Goal: Check status

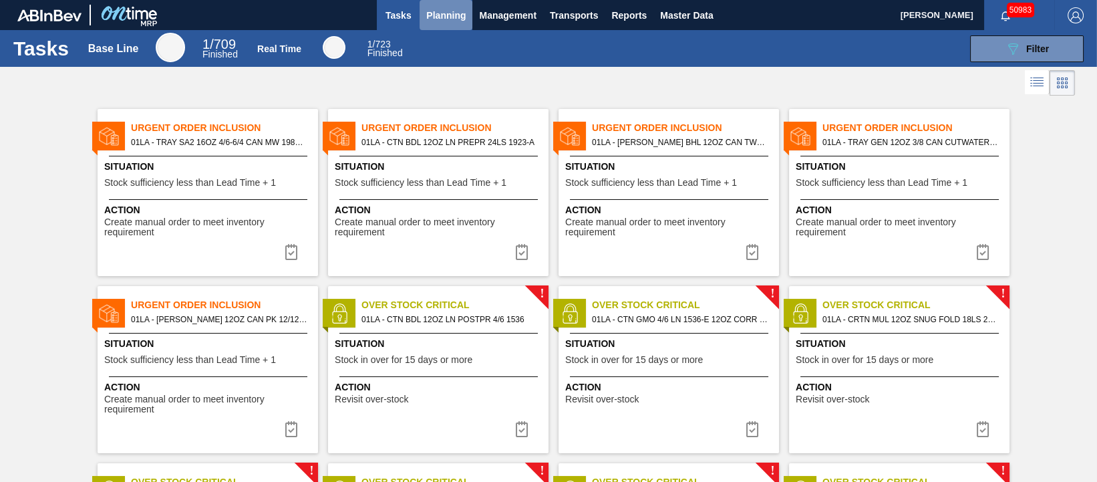
click at [446, 12] on span "Planning" at bounding box center [445, 15] width 39 height 16
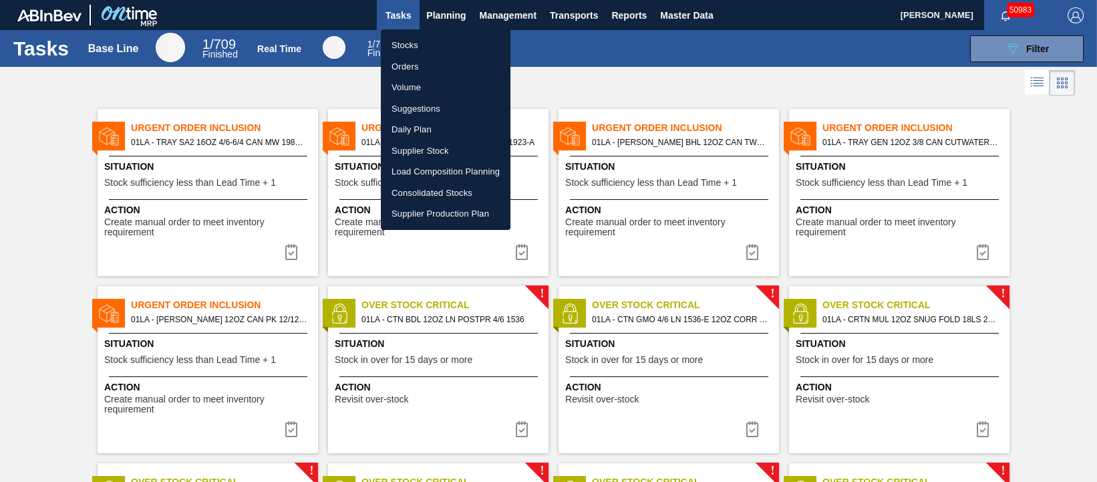
click at [416, 61] on li "Orders" at bounding box center [446, 66] width 130 height 21
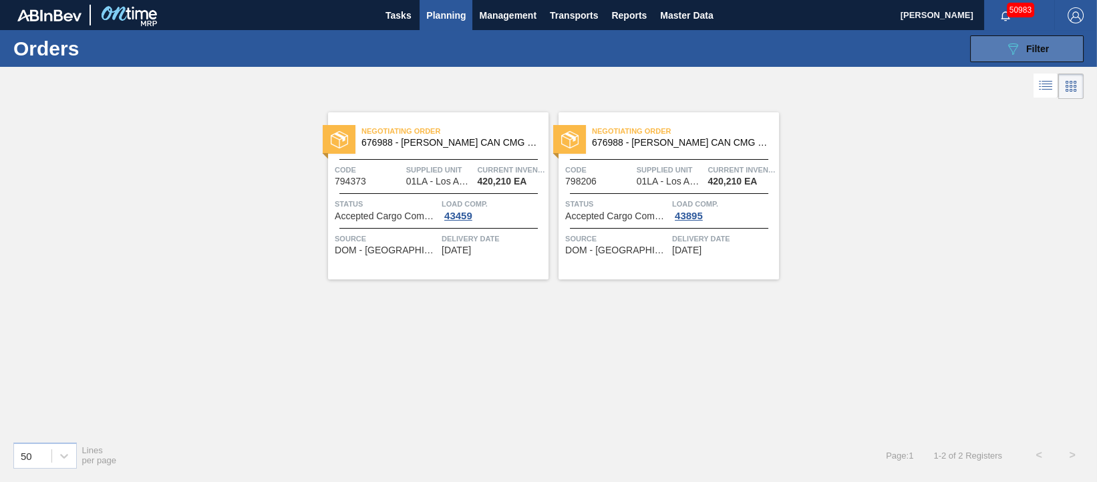
click at [1028, 53] on span "Filter" at bounding box center [1037, 48] width 23 height 11
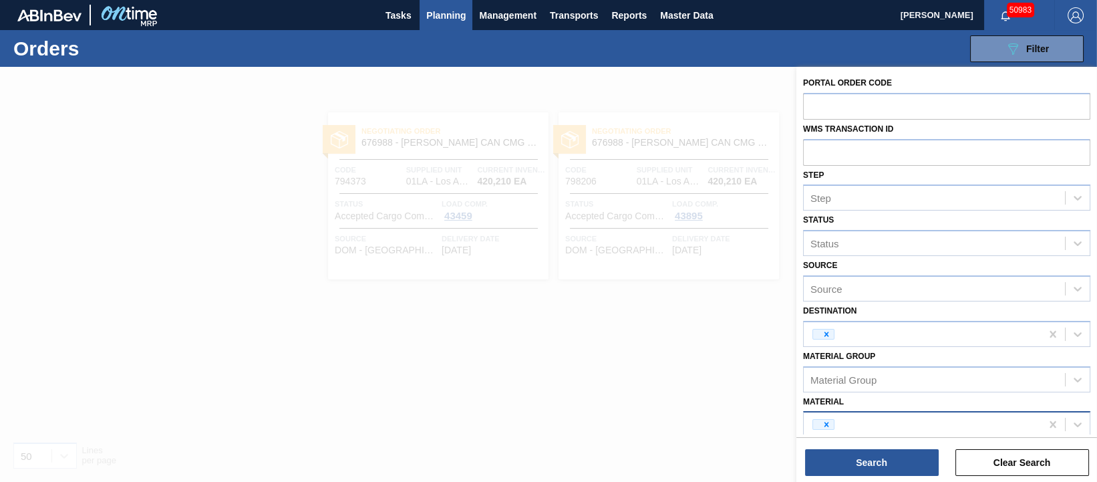
click at [922, 422] on div at bounding box center [922, 424] width 237 height 20
type input "6"
type input "676639"
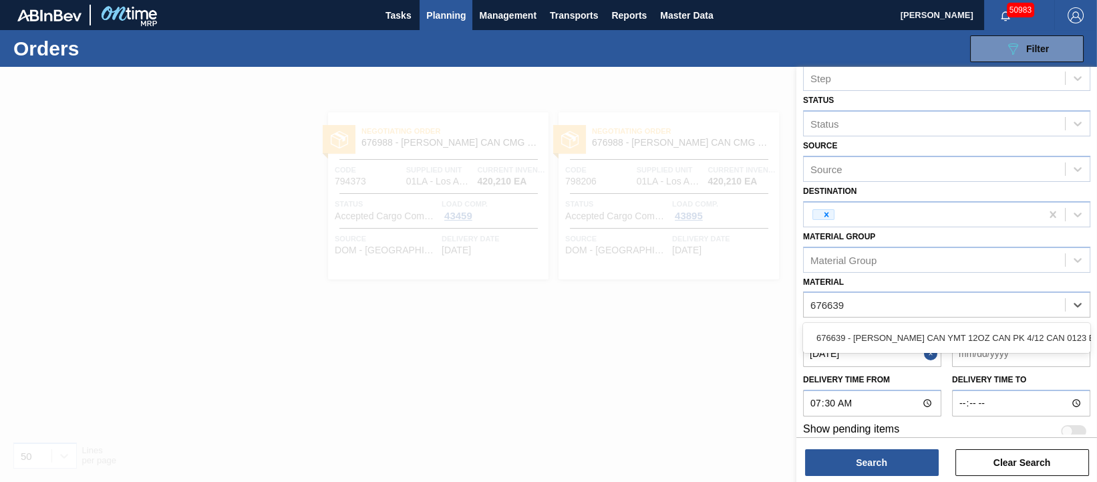
scroll to position [129, 0]
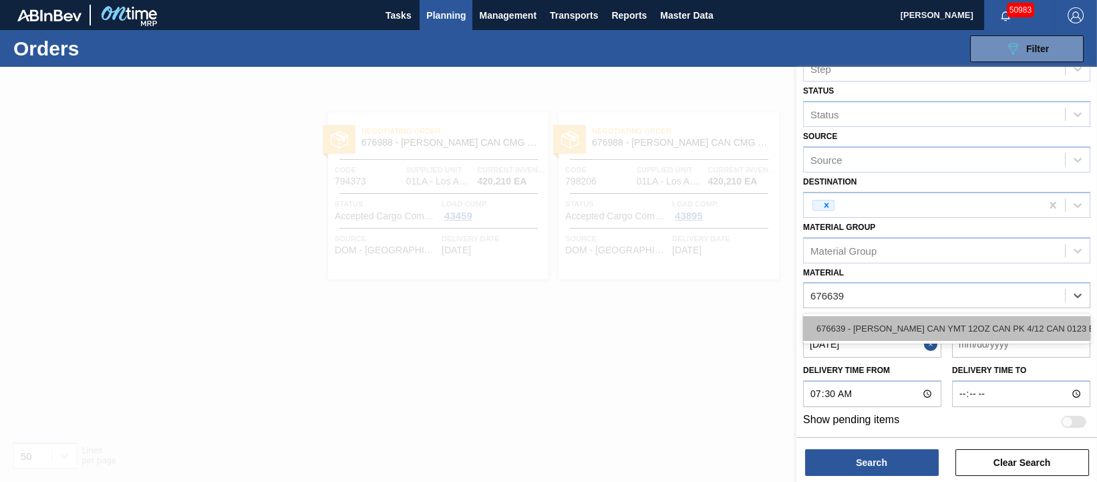
click at [900, 327] on div "676639 - [PERSON_NAME] CAN YMT 12OZ CAN PK 4/12 CAN 0123 B" at bounding box center [946, 328] width 287 height 25
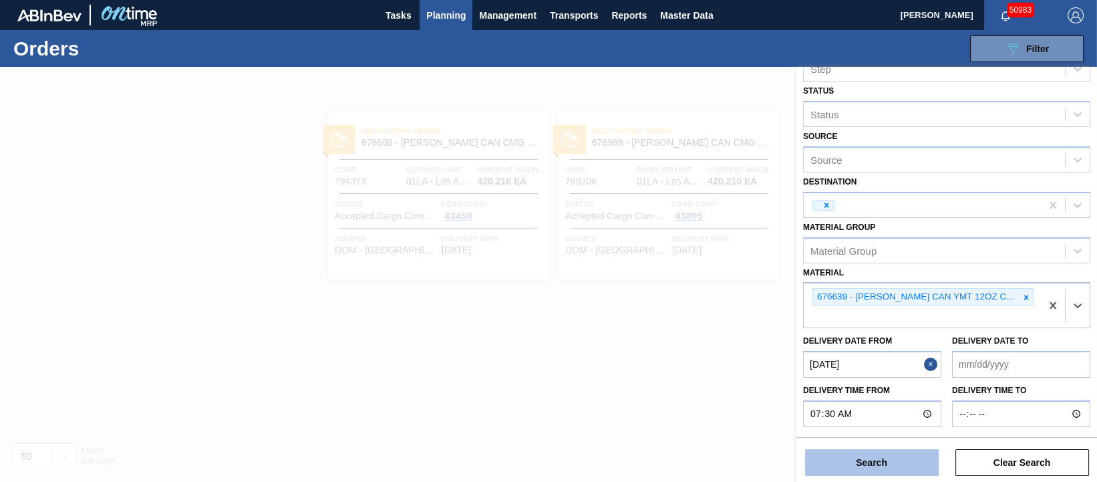
click at [889, 466] on button "Search" at bounding box center [872, 462] width 134 height 27
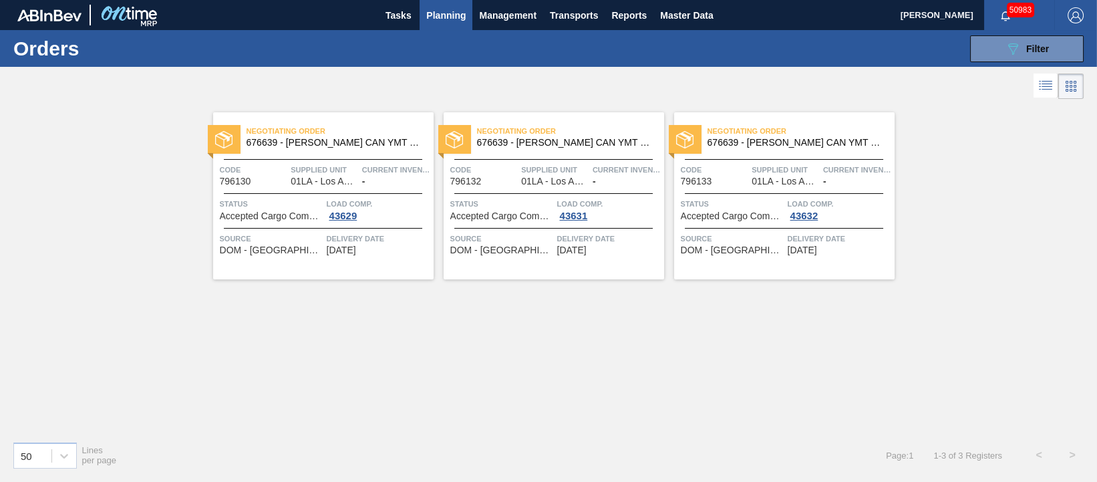
click at [342, 170] on span "Supplied Unit" at bounding box center [325, 169] width 68 height 13
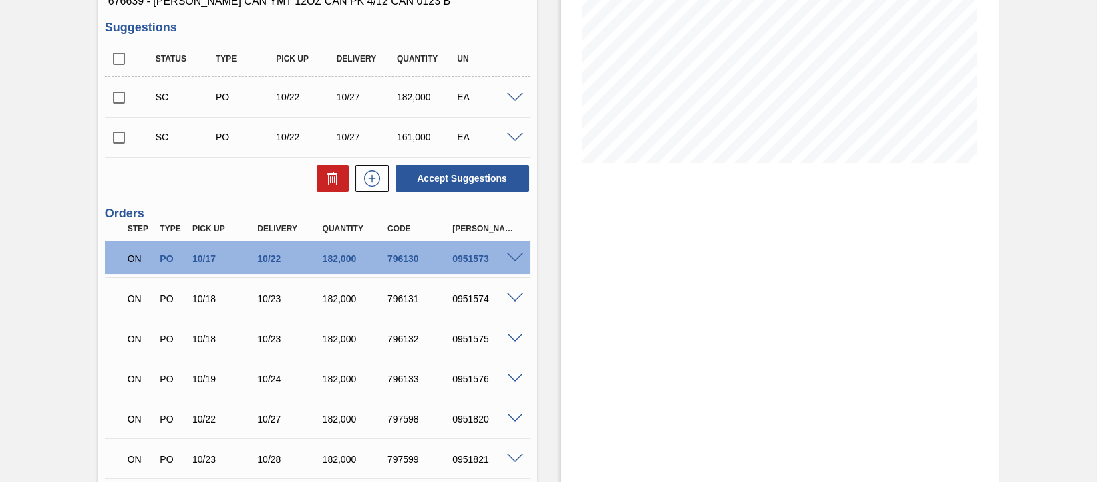
scroll to position [334, 0]
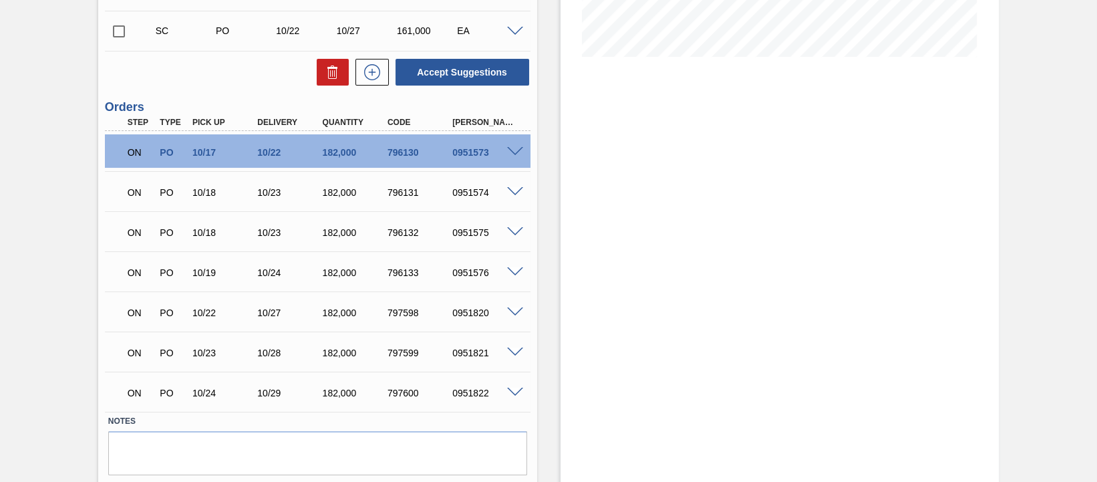
click at [510, 155] on span at bounding box center [515, 152] width 16 height 10
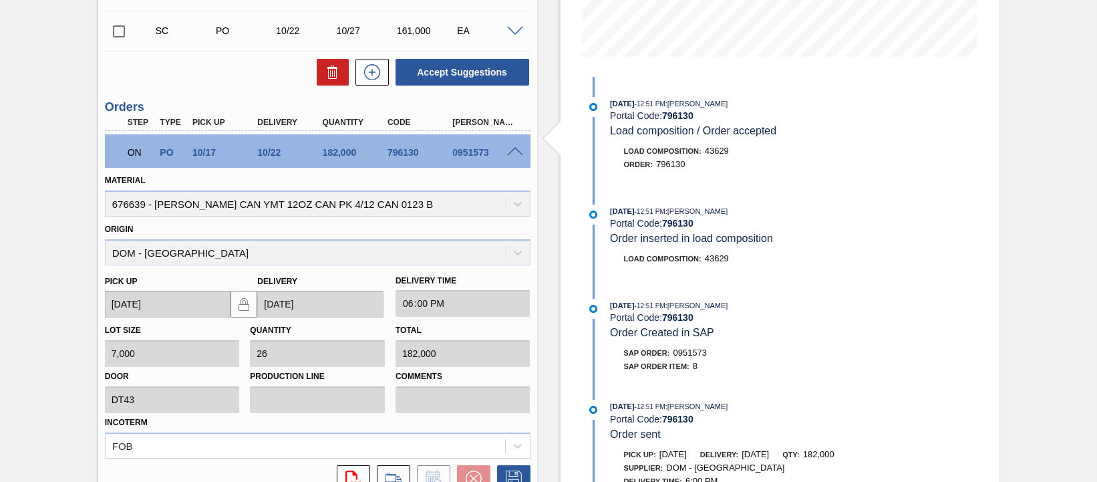
click at [511, 156] on span at bounding box center [515, 152] width 16 height 10
